Goal: Task Accomplishment & Management: Manage account settings

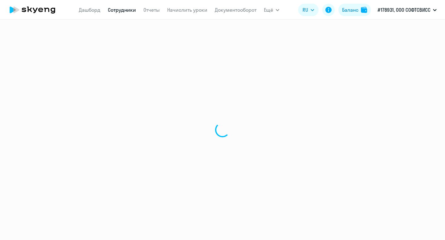
select select "english"
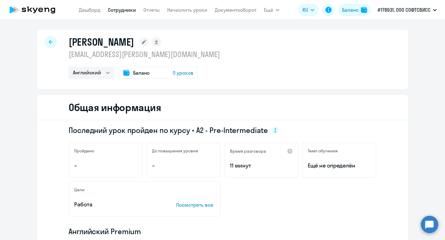
click at [52, 46] on div at bounding box center [50, 42] width 12 height 12
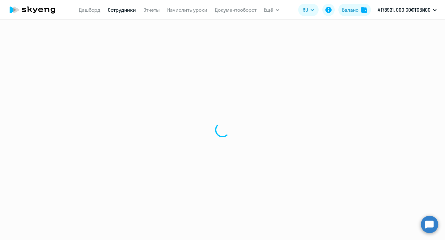
select select "30"
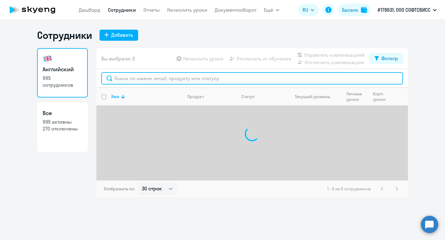
click at [140, 81] on input "text" at bounding box center [251, 78] width 301 height 12
paste input "Rakhovan"
type input "Rakhovan"
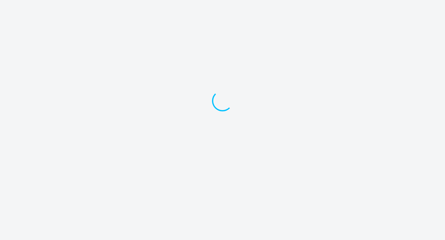
select select "30"
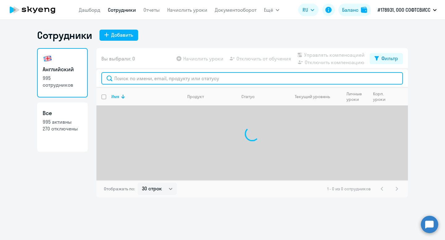
click at [159, 77] on input "text" at bounding box center [251, 78] width 301 height 12
paste input "Rakhovan"
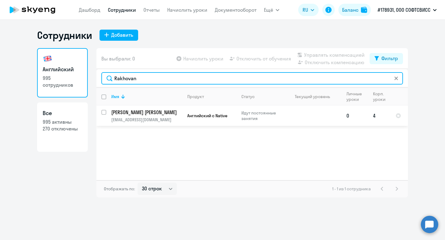
type input "Rakhovan"
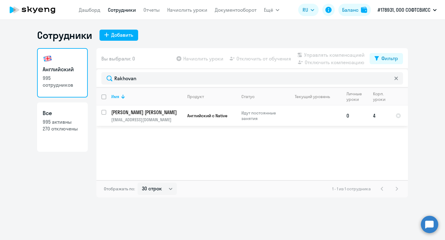
click at [106, 110] on input "select row 41722481" at bounding box center [107, 116] width 12 height 12
checkbox input "true"
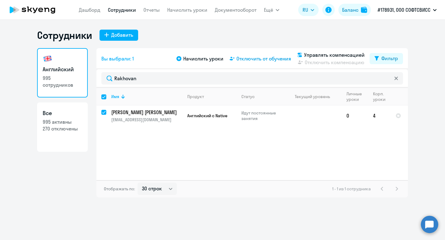
click at [272, 59] on span "Отключить от обучения" at bounding box center [263, 58] width 55 height 7
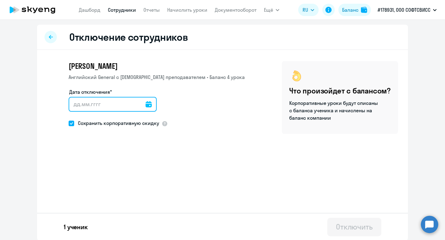
click at [146, 106] on input "Дата отключения*" at bounding box center [113, 104] width 88 height 15
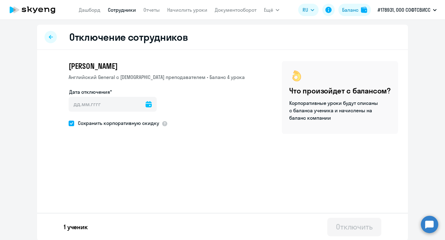
click at [145, 105] on icon at bounding box center [148, 104] width 6 height 6
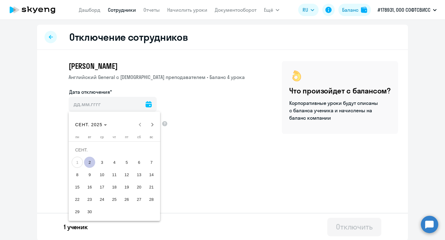
click at [88, 165] on span "2" at bounding box center [89, 162] width 11 height 11
type input "[DATE]"
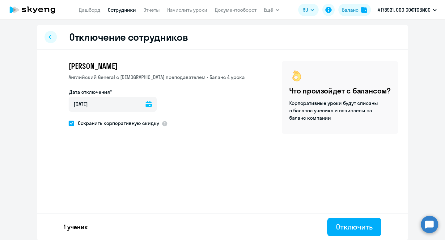
click at [95, 120] on span "Сохранить корпоративную скидку" at bounding box center [116, 122] width 85 height 7
click at [69, 123] on input "Сохранить корпоративную скидку" at bounding box center [68, 123] width 0 height 0
checkbox input "false"
click at [350, 228] on div "Отключить" at bounding box center [354, 227] width 37 height 10
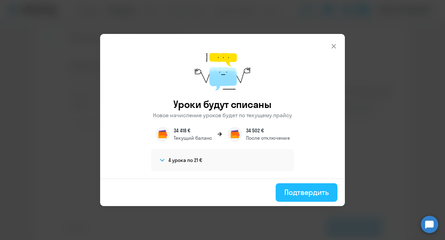
click at [302, 198] on button "Подтвердить" at bounding box center [306, 192] width 62 height 19
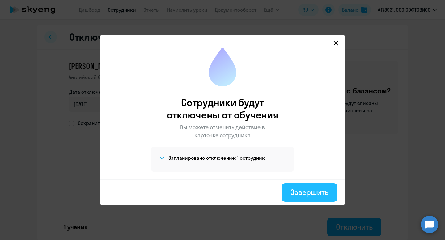
click at [303, 192] on div "Завершить" at bounding box center [309, 192] width 38 height 10
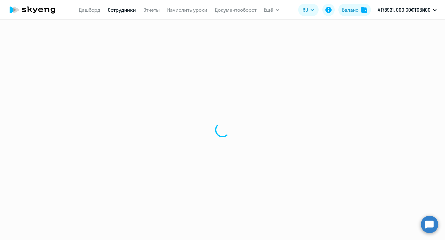
select select "30"
